Goal: Transaction & Acquisition: Purchase product/service

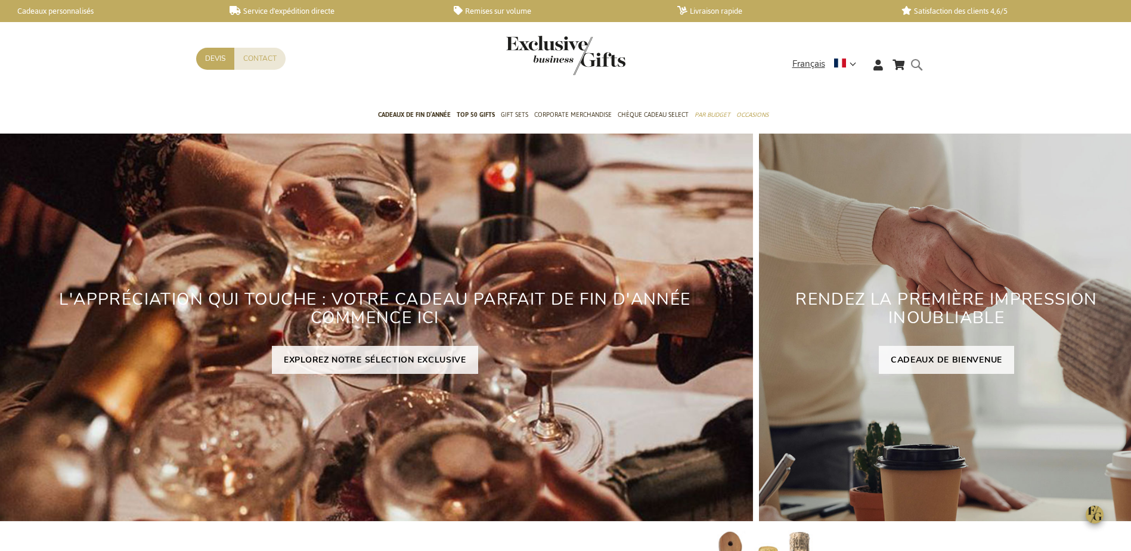
click at [918, 61] on form "Rechercher Rechercher" at bounding box center [920, 74] width 12 height 34
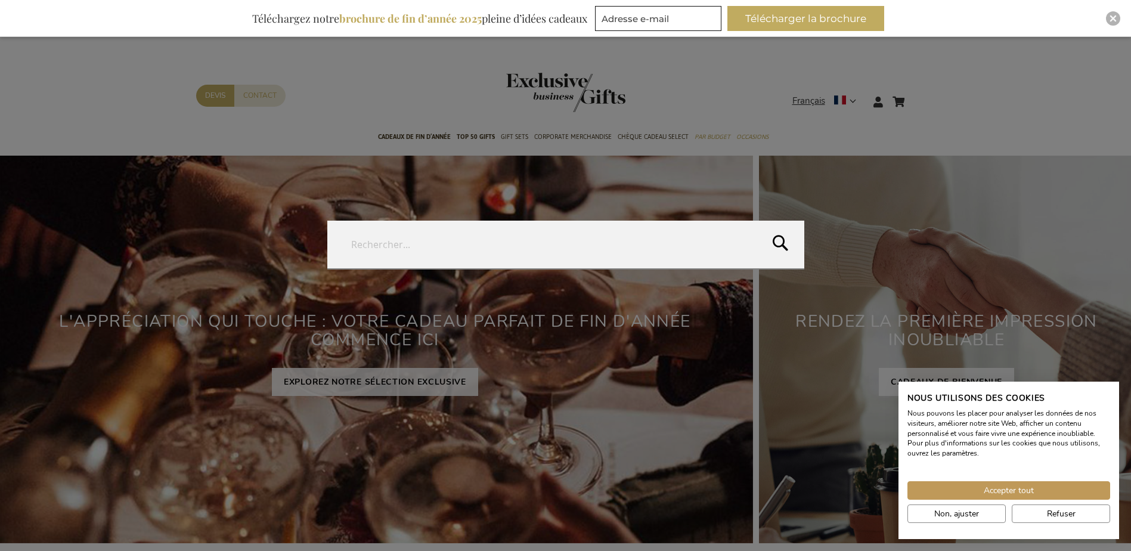
click at [655, 224] on input "Rechercher" at bounding box center [565, 245] width 477 height 48
type input "coussin masseur"
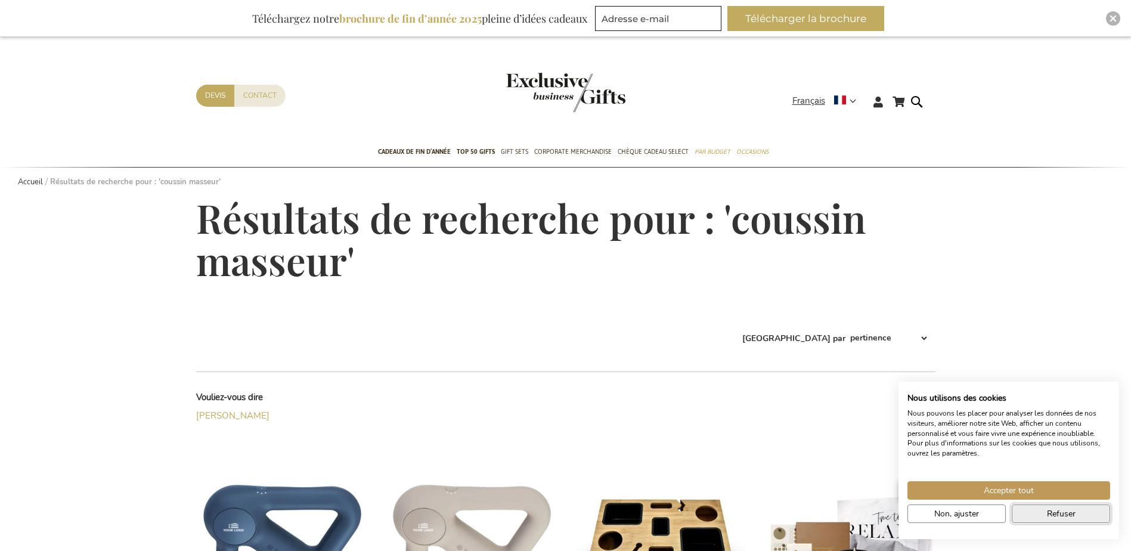
click at [1062, 507] on button "Refuser" at bounding box center [1060, 513] width 98 height 18
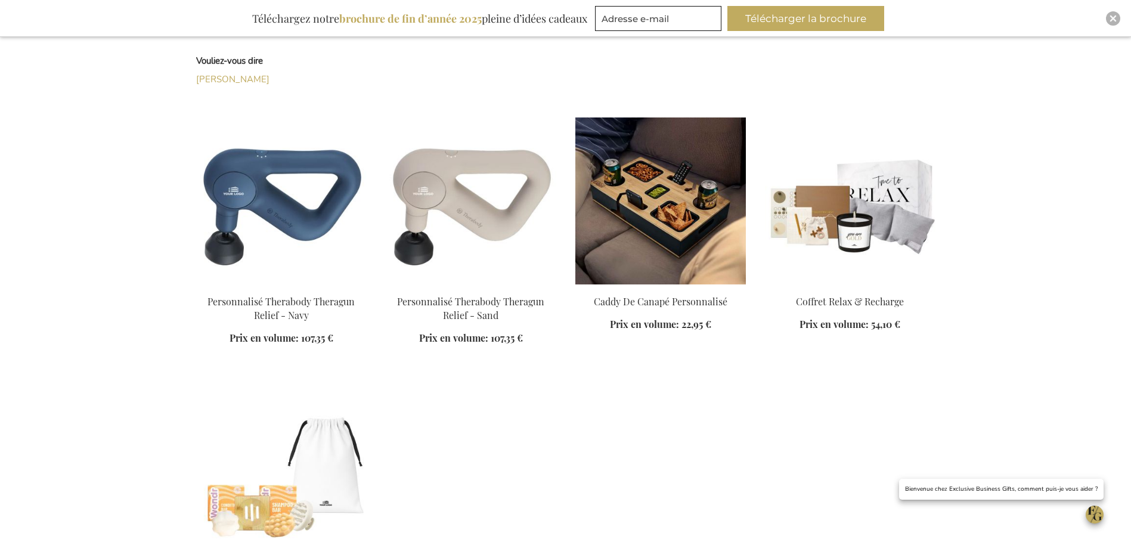
scroll to position [358, 0]
